Goal: Information Seeking & Learning: Understand process/instructions

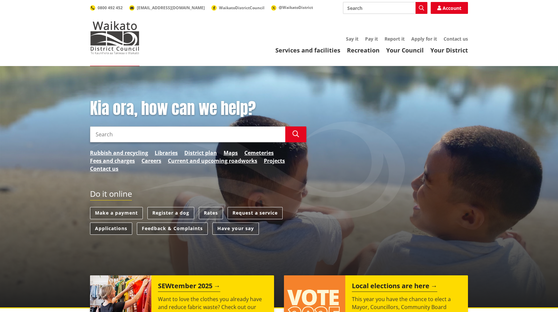
click at [106, 228] on link "Applications" at bounding box center [111, 228] width 42 height 12
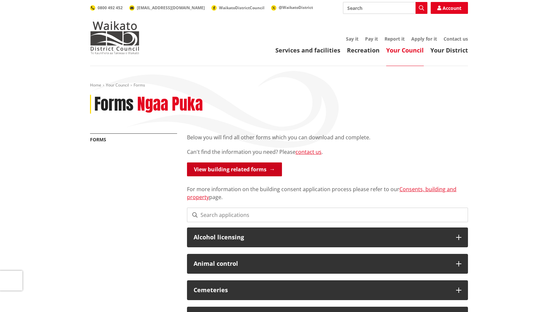
click at [252, 173] on link "View building related forms" at bounding box center [234, 169] width 95 height 14
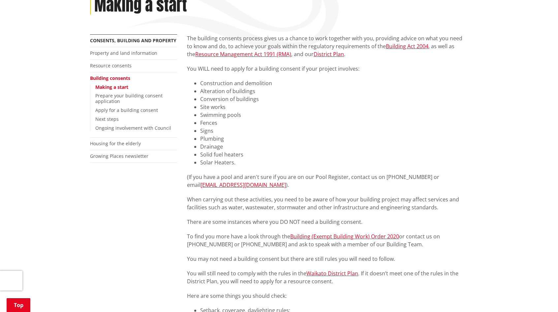
scroll to position [33, 0]
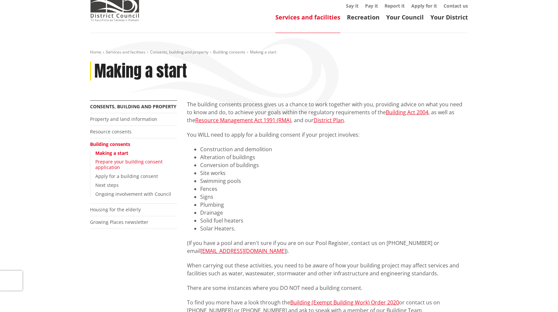
click at [107, 164] on link "Prepare your building consent application" at bounding box center [128, 164] width 67 height 12
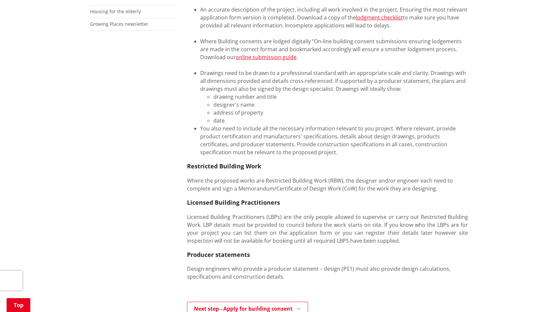
scroll to position [297, 0]
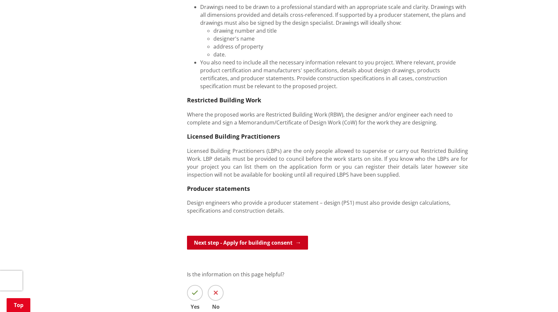
click at [261, 239] on link "Next step - Apply for building consent" at bounding box center [247, 243] width 121 height 14
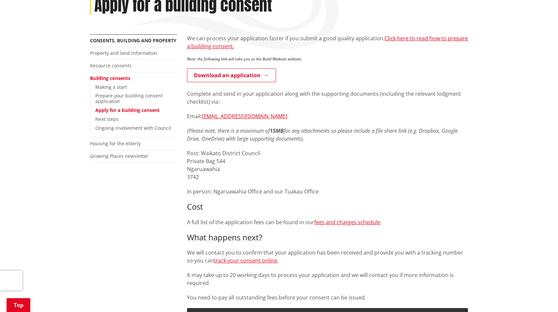
scroll to position [66, 0]
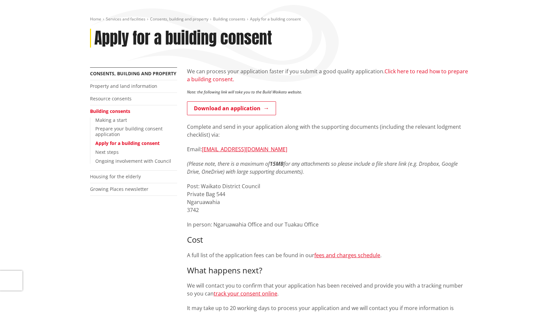
click at [410, 72] on link "Click here to read how to prepare a building consent." at bounding box center [327, 75] width 281 height 15
click at [109, 129] on link "Prepare your building consent application" at bounding box center [128, 131] width 67 height 12
